Goal: Task Accomplishment & Management: Manage account settings

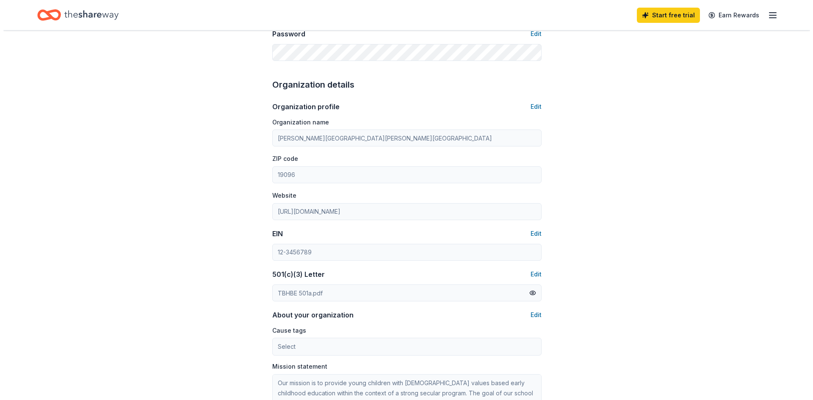
scroll to position [254, 0]
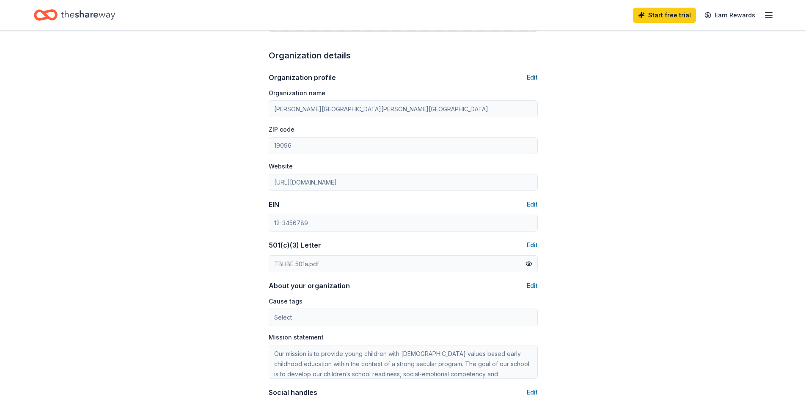
click at [529, 76] on button "Edit" at bounding box center [532, 77] width 11 height 10
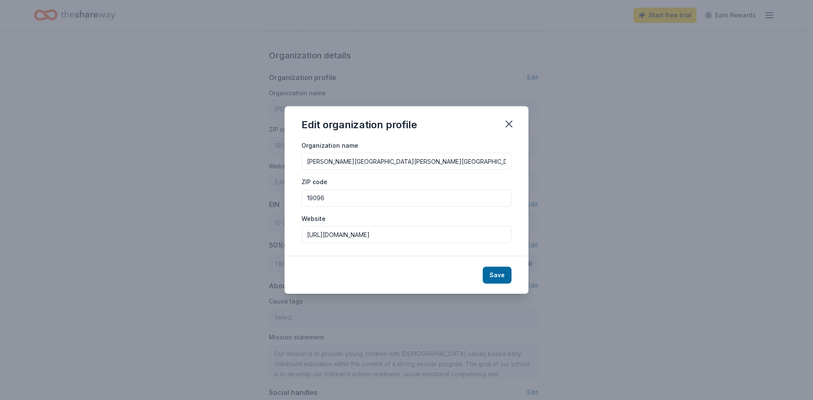
click at [420, 165] on input "Temple Beth Hillel-Beth El ECC" at bounding box center [406, 161] width 210 height 17
type input "Temple Beth Hillel-Beth El Early Childhood Center"
click at [485, 280] on button "Save" at bounding box center [497, 275] width 29 height 17
type input "Temple Beth Hillel-Beth El Early Childhood Center"
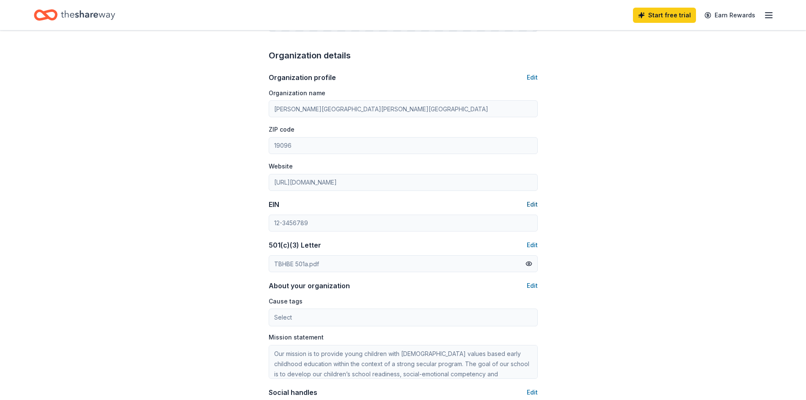
click at [535, 208] on button "Edit" at bounding box center [532, 204] width 11 height 10
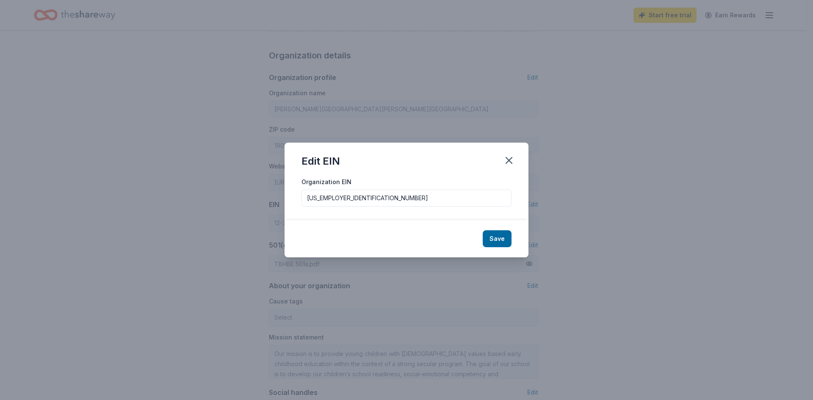
type input "23-1599651"
click at [483, 230] on button "Save" at bounding box center [497, 238] width 29 height 17
type input "23-1599651"
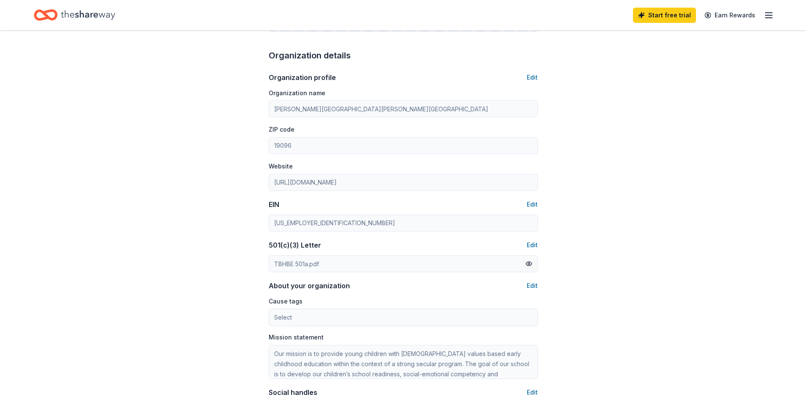
click at [316, 261] on div "TBHBE 501a.pdf" at bounding box center [296, 263] width 45 height 9
click at [528, 266] on button at bounding box center [529, 263] width 7 height 9
click at [538, 286] on div "Account About me Profile Edit First name Jada Last name Eldrich Role Phone numb…" at bounding box center [403, 154] width 296 height 756
click at [532, 285] on button "Edit" at bounding box center [532, 286] width 11 height 10
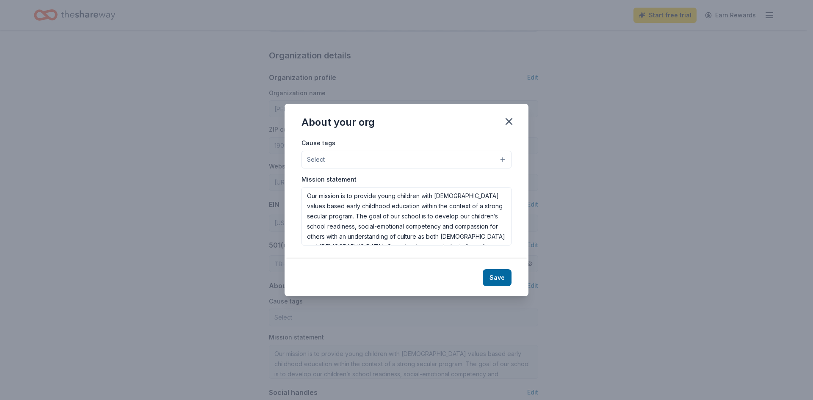
click at [355, 156] on button "Select" at bounding box center [406, 160] width 210 height 18
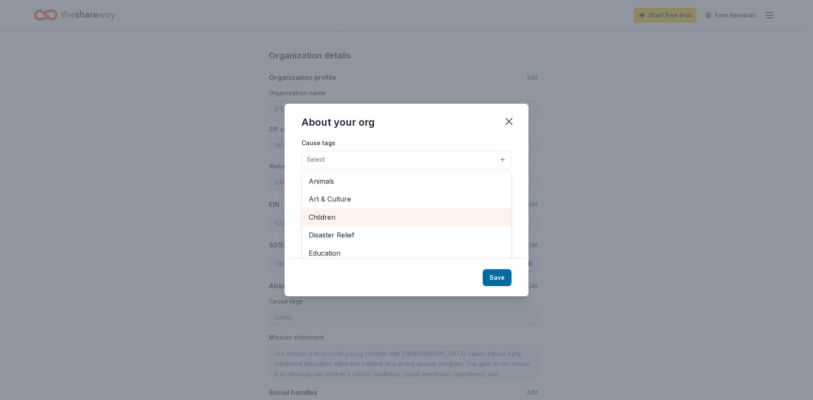
click at [347, 218] on span "Children" at bounding box center [407, 217] width 196 height 11
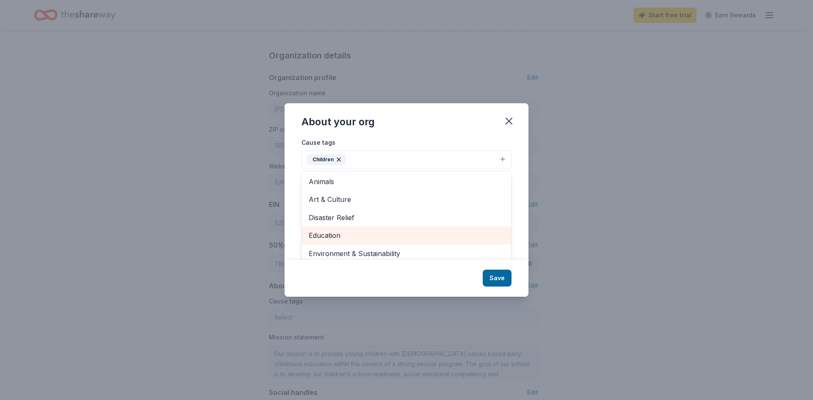
click at [335, 235] on span "Education" at bounding box center [407, 235] width 196 height 11
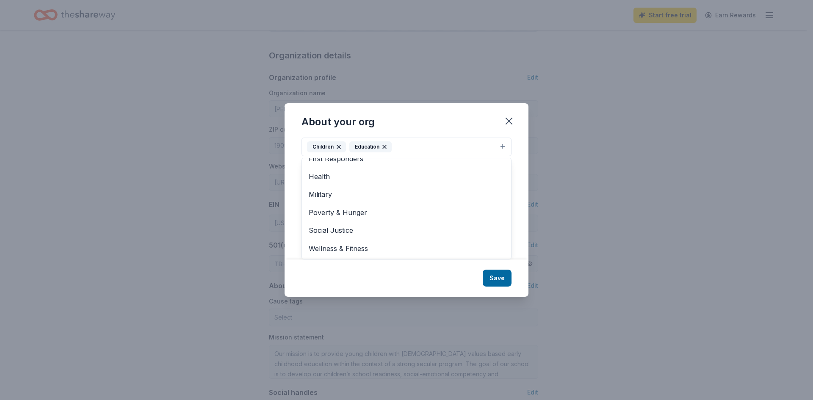
click at [492, 280] on div "About your org Cause tags Children Education Animals Art & Culture Disaster Rel…" at bounding box center [406, 199] width 244 height 193
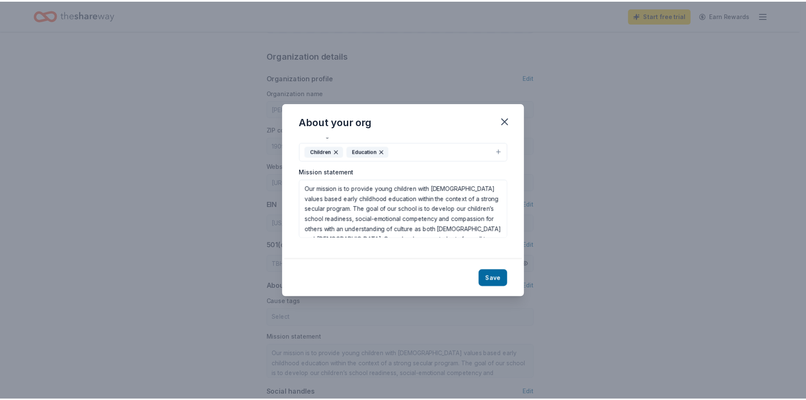
scroll to position [0, 0]
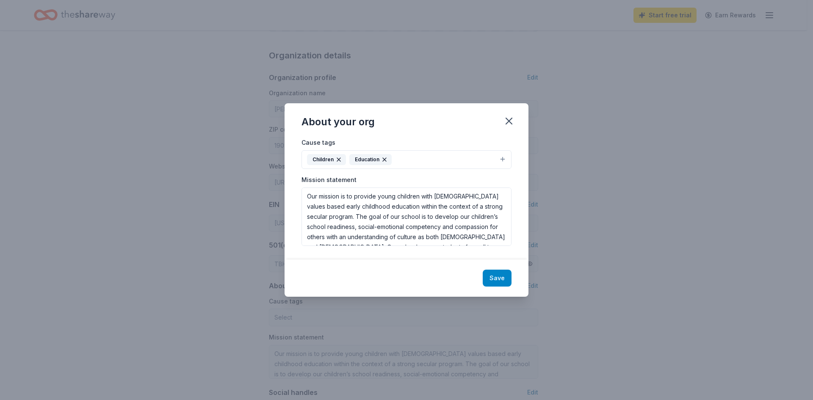
click at [492, 280] on button "Save" at bounding box center [497, 278] width 29 height 17
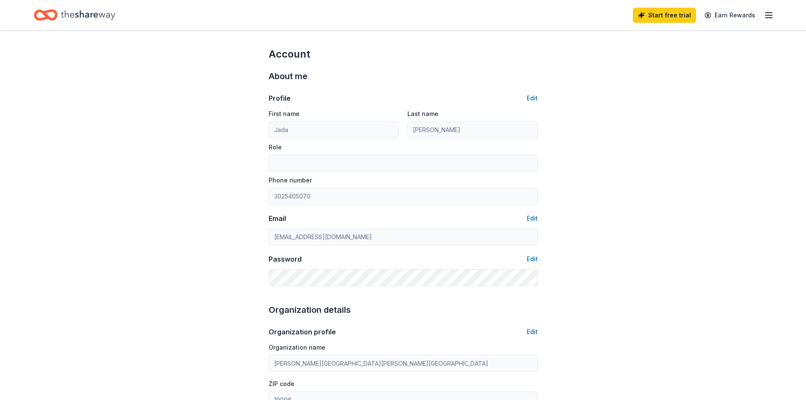
click at [773, 19] on icon "button" at bounding box center [769, 15] width 10 height 10
click at [664, 69] on link "Account" at bounding box center [668, 65] width 27 height 8
click at [765, 14] on icon "button" at bounding box center [769, 15] width 10 height 10
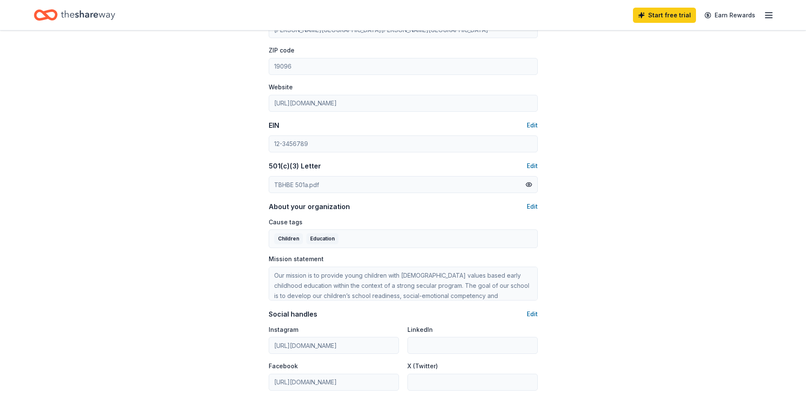
scroll to position [296, 0]
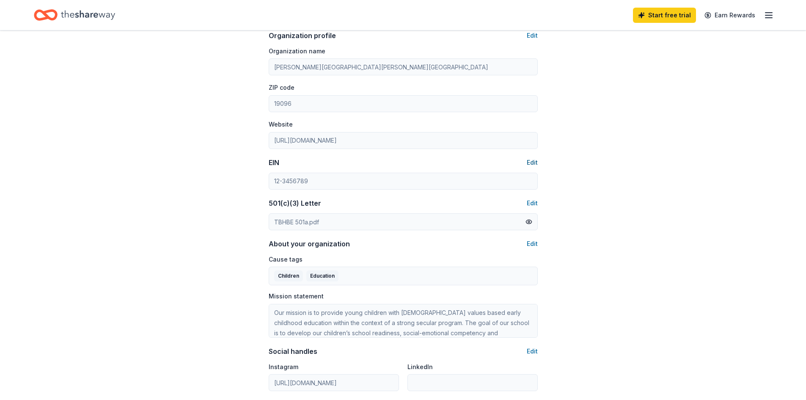
click at [533, 160] on button "Edit" at bounding box center [532, 162] width 11 height 10
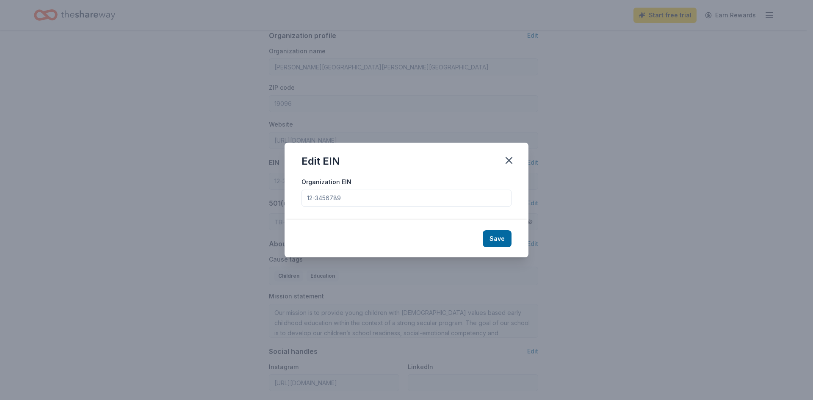
click at [380, 203] on input "Organization EIN" at bounding box center [406, 198] width 210 height 17
type input "23-1599651"
click at [492, 239] on button "Save" at bounding box center [497, 238] width 29 height 17
type input "23-1599651"
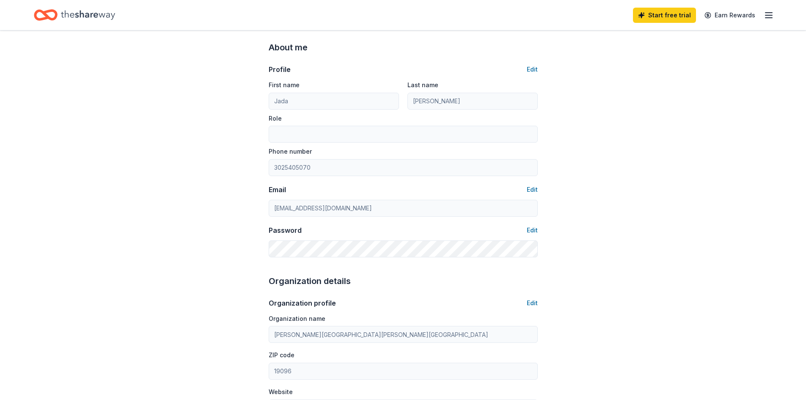
scroll to position [0, 0]
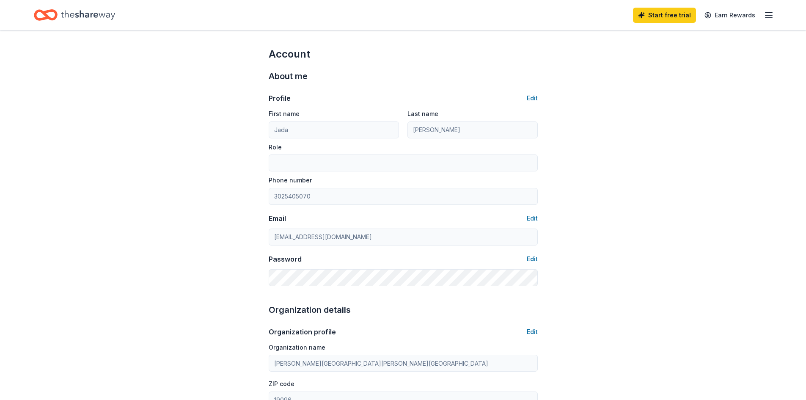
click at [67, 12] on icon "Home" at bounding box center [88, 14] width 54 height 17
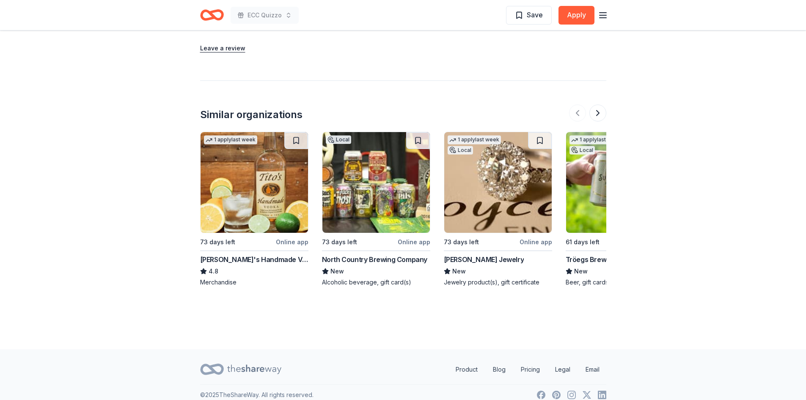
scroll to position [778, 0]
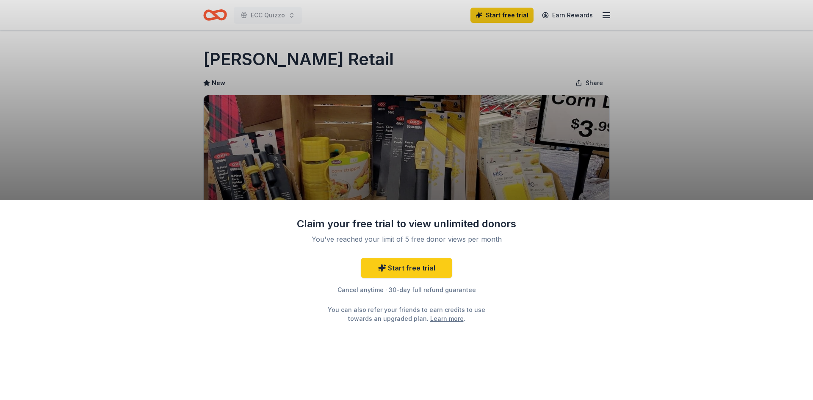
drag, startPoint x: 317, startPoint y: 58, endPoint x: 238, endPoint y: 56, distance: 78.8
click at [238, 56] on div "Claim your free trial to view unlimited donors You've reached your limit of 5 f…" at bounding box center [406, 200] width 813 height 400
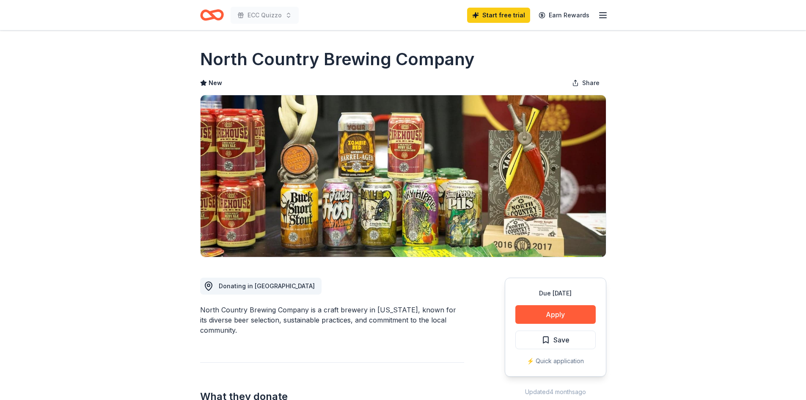
drag, startPoint x: 470, startPoint y: 59, endPoint x: 265, endPoint y: 54, distance: 205.4
click at [265, 54] on h1 "North Country Brewing Company" at bounding box center [337, 59] width 275 height 24
